Goal: Entertainment & Leisure: Consume media (video, audio)

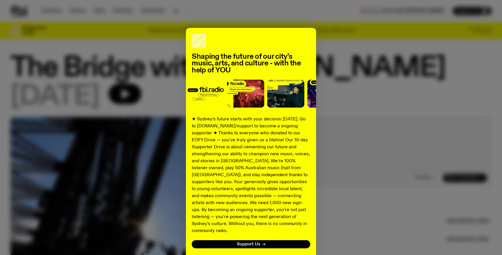
click at [253, 254] on button "No thanks" at bounding box center [250, 257] width 21 height 7
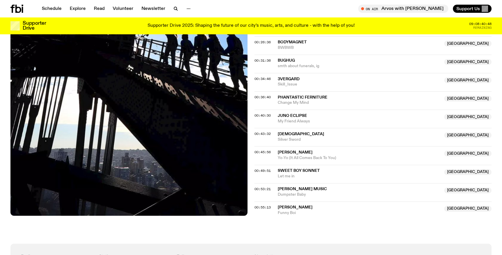
scroll to position [319, 0]
click at [302, 151] on span "[PERSON_NAME]" at bounding box center [295, 152] width 35 height 4
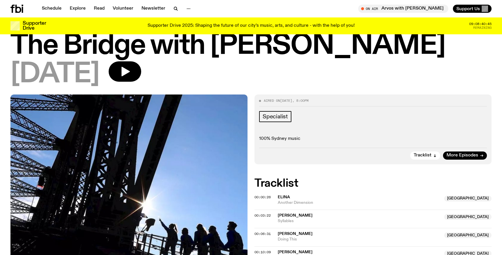
scroll to position [31, 0]
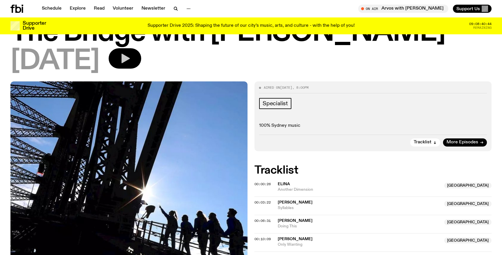
click at [141, 57] on button "button" at bounding box center [125, 58] width 33 height 20
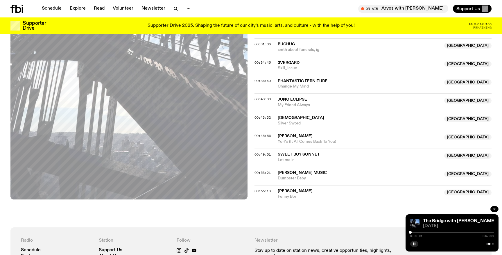
scroll to position [311, 0]
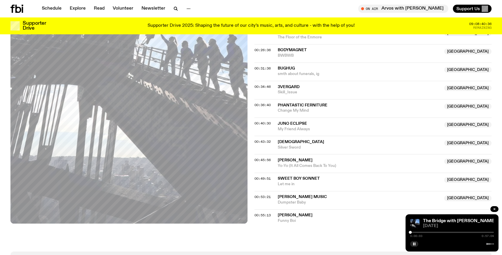
click at [457, 232] on div at bounding box center [452, 231] width 84 height 1
click at [464, 231] on div at bounding box center [452, 231] width 84 height 1
click at [470, 233] on div "0:37:03 0:57:04" at bounding box center [452, 233] width 84 height 7
click at [469, 231] on div at bounding box center [452, 231] width 84 height 1
click at [472, 231] on div "0:40:26 0:57:04" at bounding box center [452, 233] width 84 height 7
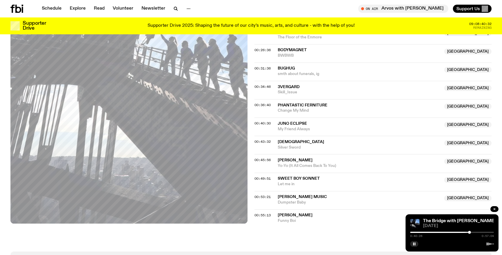
click at [472, 232] on div at bounding box center [452, 231] width 84 height 1
click at [473, 232] on div at bounding box center [471, 232] width 3 height 3
click at [471, 232] on div at bounding box center [472, 232] width 3 height 3
click at [473, 232] on div at bounding box center [473, 232] width 3 height 3
click at [472, 232] on div at bounding box center [472, 232] width 3 height 3
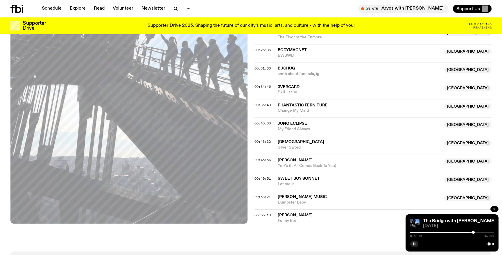
click at [475, 232] on div at bounding box center [452, 231] width 84 height 1
click at [476, 232] on div at bounding box center [452, 231] width 84 height 1
click at [477, 231] on div at bounding box center [477, 232] width 3 height 3
click at [478, 231] on div at bounding box center [478, 232] width 3 height 3
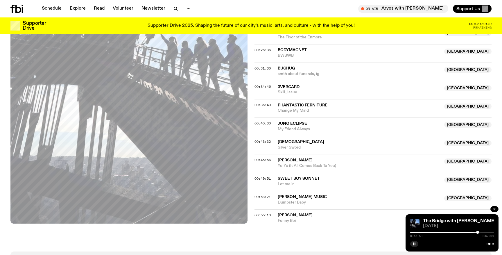
click at [477, 231] on div at bounding box center [477, 232] width 3 height 3
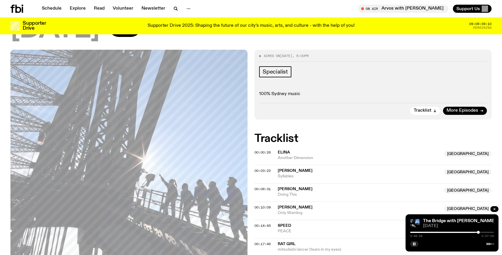
scroll to position [55, 0]
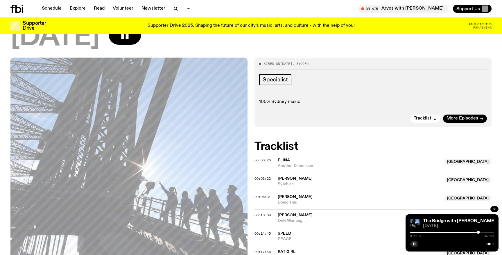
click at [411, 231] on div at bounding box center [437, 231] width 84 height 1
click at [413, 232] on div at bounding box center [452, 231] width 84 height 1
click at [415, 232] on div at bounding box center [452, 231] width 84 height 1
click at [417, 232] on div at bounding box center [452, 231] width 84 height 1
click at [419, 232] on div at bounding box center [452, 231] width 84 height 1
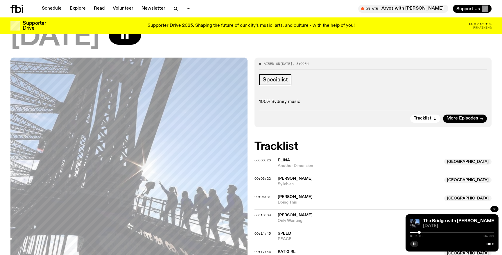
click at [420, 232] on div at bounding box center [419, 232] width 3 height 3
click at [422, 232] on div at bounding box center [452, 231] width 84 height 1
click at [423, 232] on div at bounding box center [423, 232] width 3 height 3
click at [419, 232] on div at bounding box center [381, 231] width 84 height 1
click at [416, 232] on div at bounding box center [377, 231] width 84 height 1
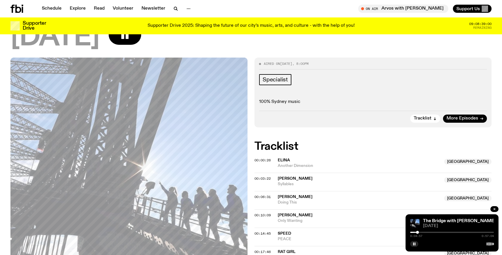
click at [417, 232] on div at bounding box center [417, 232] width 3 height 3
click at [419, 232] on div at bounding box center [452, 231] width 84 height 1
click at [421, 232] on div at bounding box center [452, 231] width 84 height 1
click at [423, 232] on div at bounding box center [452, 231] width 84 height 1
click at [424, 232] on div at bounding box center [452, 231] width 84 height 1
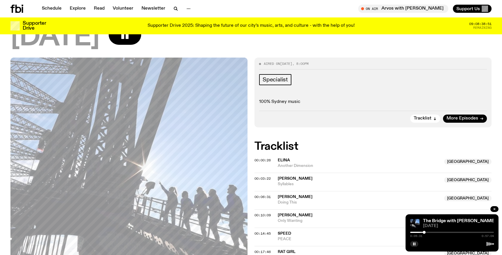
click at [425, 232] on div at bounding box center [424, 232] width 3 height 3
click at [426, 231] on div at bounding box center [426, 232] width 3 height 3
click at [428, 231] on div at bounding box center [452, 231] width 84 height 1
click at [429, 231] on div at bounding box center [428, 232] width 3 height 3
click at [430, 231] on div at bounding box center [452, 231] width 84 height 1
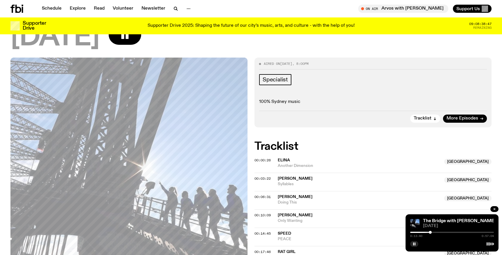
click at [432, 231] on div at bounding box center [452, 231] width 84 height 1
click at [434, 231] on div at bounding box center [452, 231] width 84 height 1
click at [434, 232] on div at bounding box center [434, 232] width 3 height 3
click at [436, 232] on div at bounding box center [452, 231] width 84 height 1
click at [437, 232] on div at bounding box center [436, 232] width 3 height 3
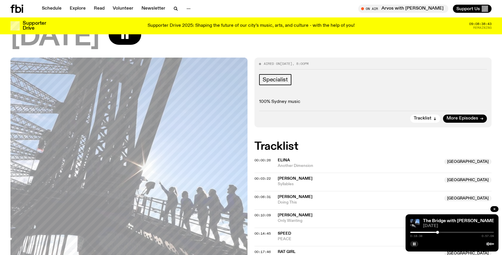
click at [439, 231] on div at bounding box center [452, 231] width 84 height 1
click at [440, 231] on div at bounding box center [439, 232] width 3 height 3
click at [442, 231] on div at bounding box center [452, 231] width 84 height 1
click at [444, 231] on div at bounding box center [452, 231] width 84 height 1
click at [445, 231] on div at bounding box center [452, 231] width 84 height 1
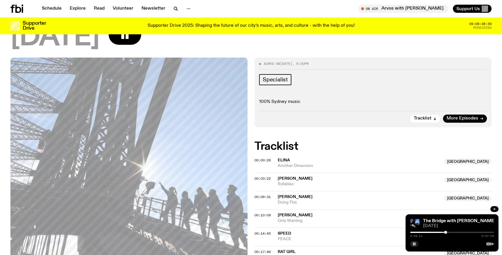
click at [447, 232] on div at bounding box center [452, 231] width 84 height 1
click at [450, 231] on div "0:25:10 0:57:04" at bounding box center [452, 233] width 84 height 7
click at [449, 231] on div at bounding box center [452, 231] width 84 height 1
click at [450, 232] on div at bounding box center [450, 232] width 3 height 3
click at [452, 232] on div at bounding box center [452, 231] width 84 height 1
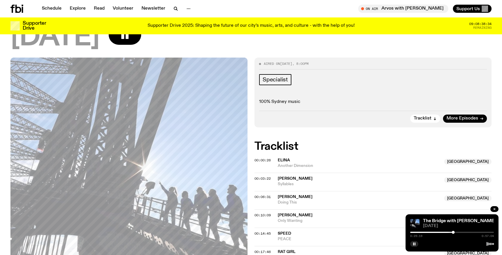
click at [453, 232] on div at bounding box center [453, 232] width 3 height 3
click at [455, 231] on div at bounding box center [452, 231] width 84 height 1
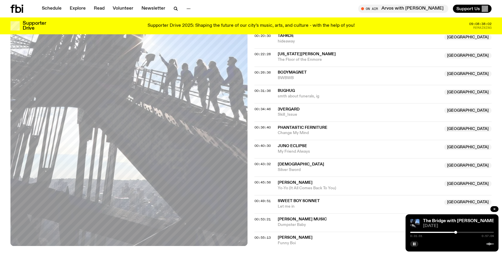
scroll to position [289, 0]
click at [459, 232] on div at bounding box center [452, 231] width 84 height 1
click at [461, 232] on div at bounding box center [452, 231] width 84 height 1
click at [463, 232] on div at bounding box center [452, 231] width 84 height 1
click at [464, 232] on div at bounding box center [463, 232] width 3 height 3
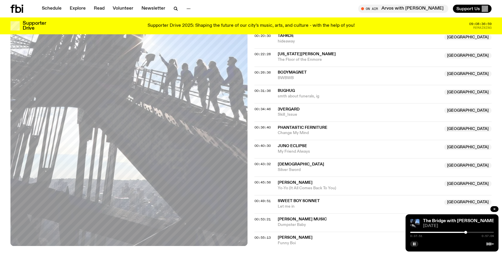
click at [465, 232] on div at bounding box center [465, 232] width 3 height 3
click at [466, 232] on div at bounding box center [465, 232] width 3 height 3
click at [468, 232] on div at bounding box center [452, 231] width 84 height 1
click at [468, 232] on div at bounding box center [468, 232] width 3 height 3
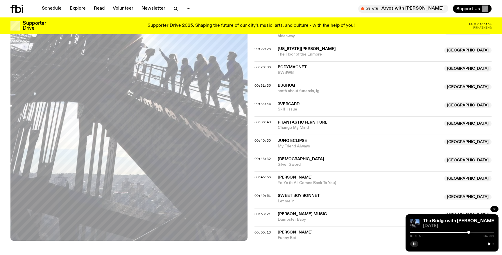
scroll to position [294, 0]
click at [473, 233] on div "0:41:36 0:57:04" at bounding box center [452, 233] width 84 height 7
click at [471, 232] on div at bounding box center [471, 232] width 3 height 3
click at [472, 232] on div at bounding box center [471, 232] width 3 height 3
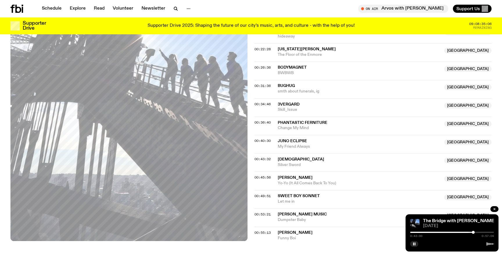
click at [473, 231] on div at bounding box center [473, 232] width 3 height 3
click at [474, 232] on div at bounding box center [473, 232] width 3 height 3
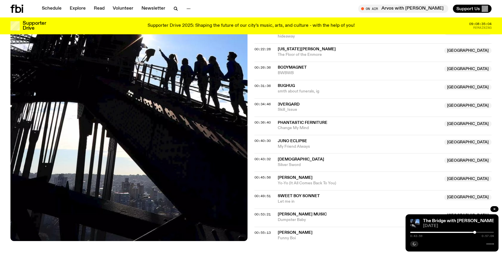
click at [476, 232] on div at bounding box center [452, 231] width 84 height 1
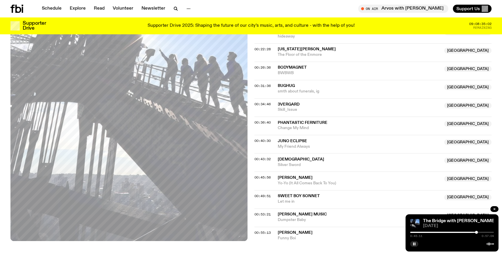
click at [477, 232] on div at bounding box center [476, 232] width 3 height 3
click at [481, 231] on div at bounding box center [452, 231] width 84 height 1
click at [483, 231] on div at bounding box center [452, 231] width 84 height 1
click at [484, 231] on div at bounding box center [483, 232] width 3 height 3
click at [485, 231] on div "0:50:21 0:57:04" at bounding box center [452, 233] width 84 height 7
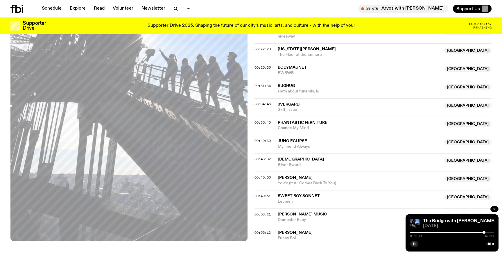
click at [485, 232] on div at bounding box center [452, 231] width 84 height 1
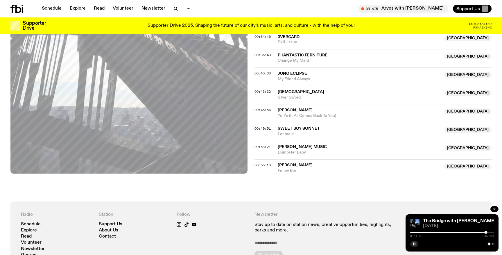
scroll to position [367, 0]
